Goal: Task Accomplishment & Management: Manage account settings

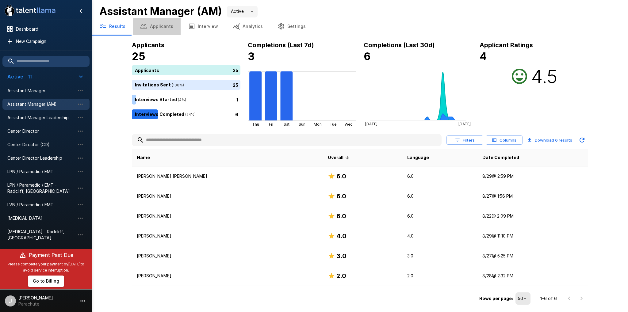
click at [167, 24] on button "Applicants" at bounding box center [157, 26] width 48 height 17
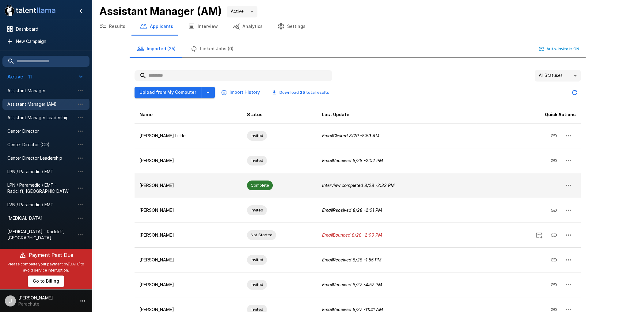
click at [161, 185] on p "Curtis Jones" at bounding box center [188, 185] width 98 height 6
